Goal: Find specific page/section: Find specific page/section

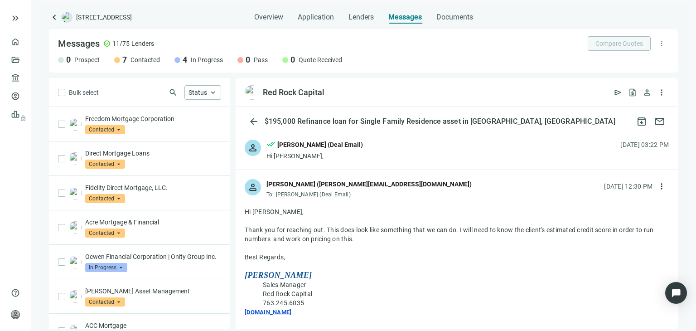
scroll to position [1133, 0]
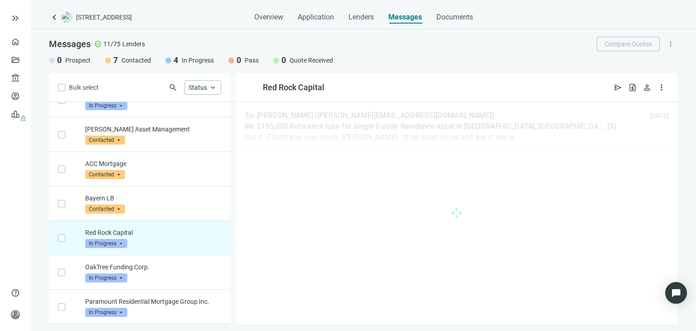
scroll to position [165, 0]
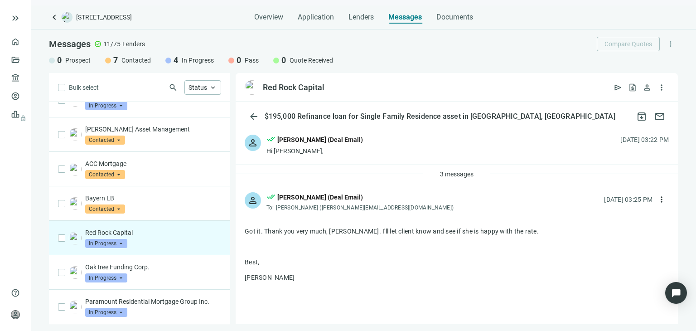
click at [395, 20] on span "Messages" at bounding box center [405, 17] width 34 height 9
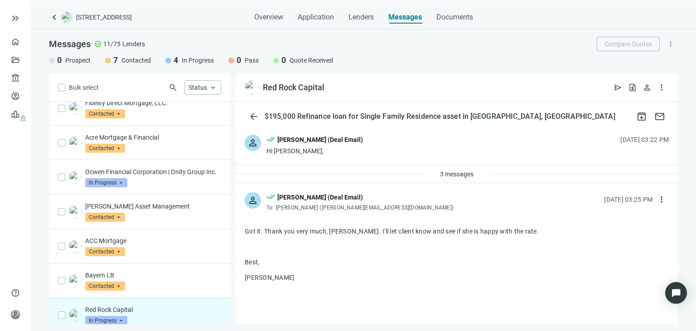
scroll to position [82, 0]
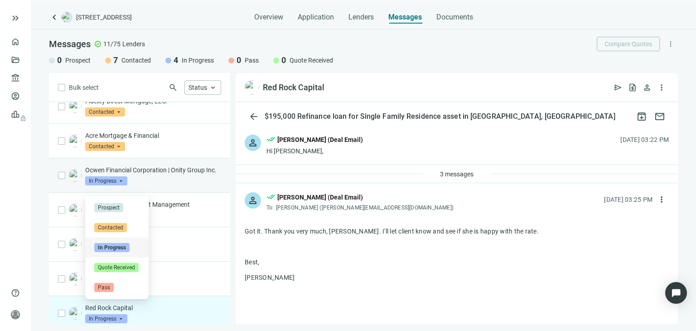
click at [104, 185] on span "In Progress" at bounding box center [106, 180] width 42 height 9
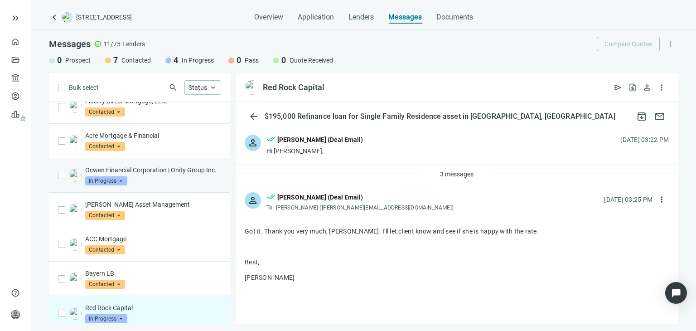
click at [120, 172] on p "Ocwen Financial Corporation | Onity Group Inc." at bounding box center [153, 169] width 136 height 9
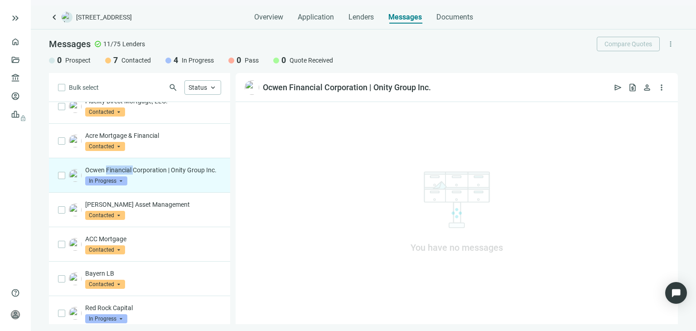
click at [120, 172] on p "Ocwen Financial Corporation | Onity Group Inc." at bounding box center [153, 169] width 136 height 9
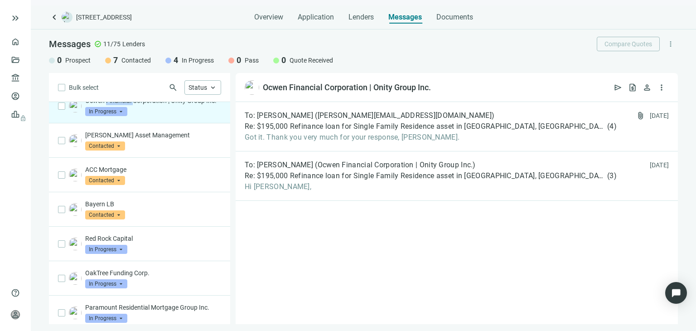
scroll to position [165, 0]
